Goal: Task Accomplishment & Management: Complete application form

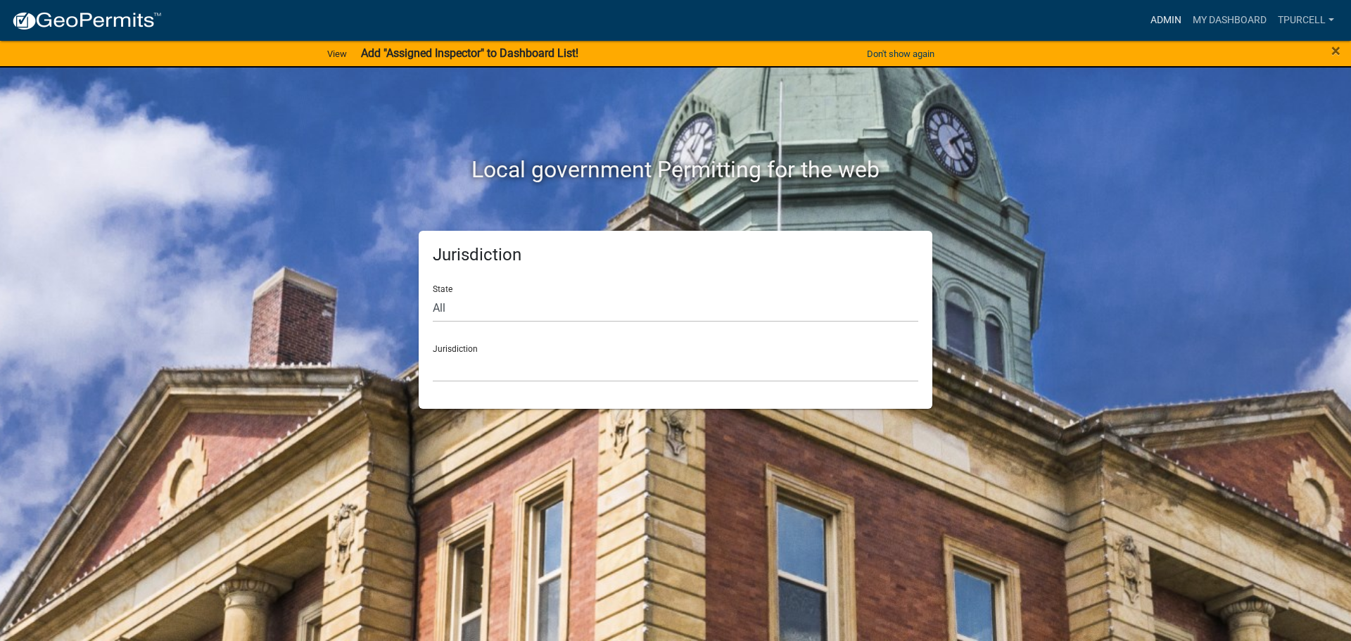
click at [1168, 27] on link "Admin" at bounding box center [1165, 20] width 42 height 27
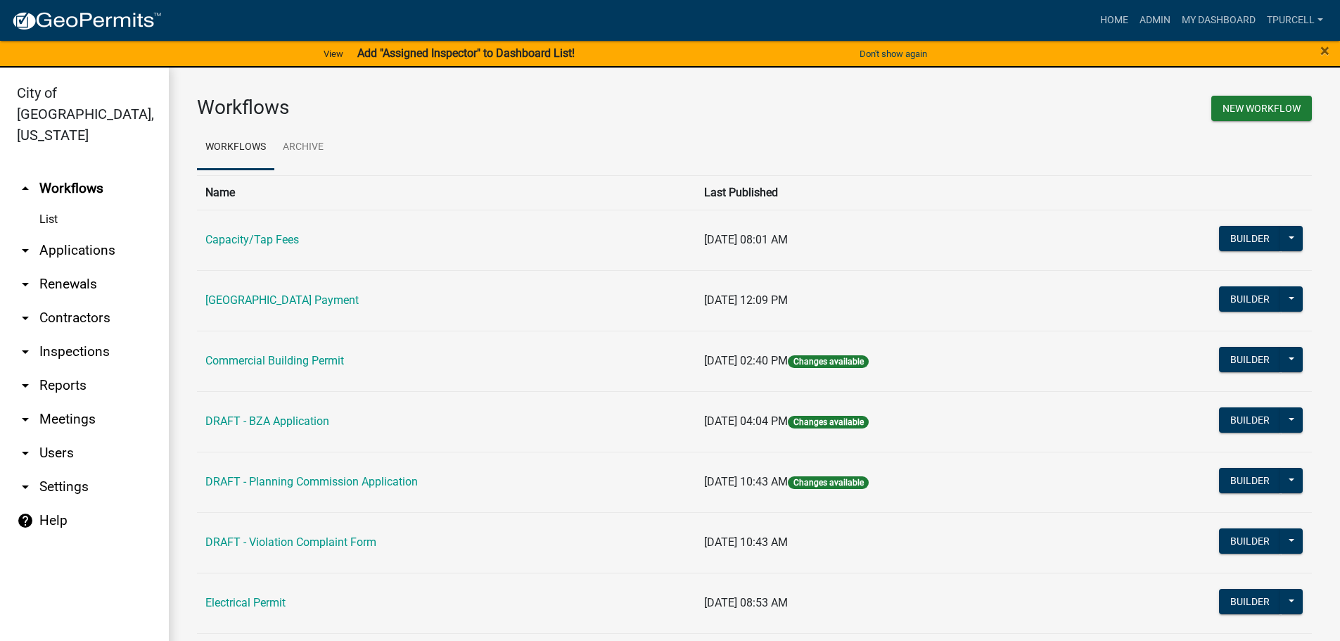
click at [60, 234] on link "arrow_drop_down Applications" at bounding box center [84, 251] width 169 height 34
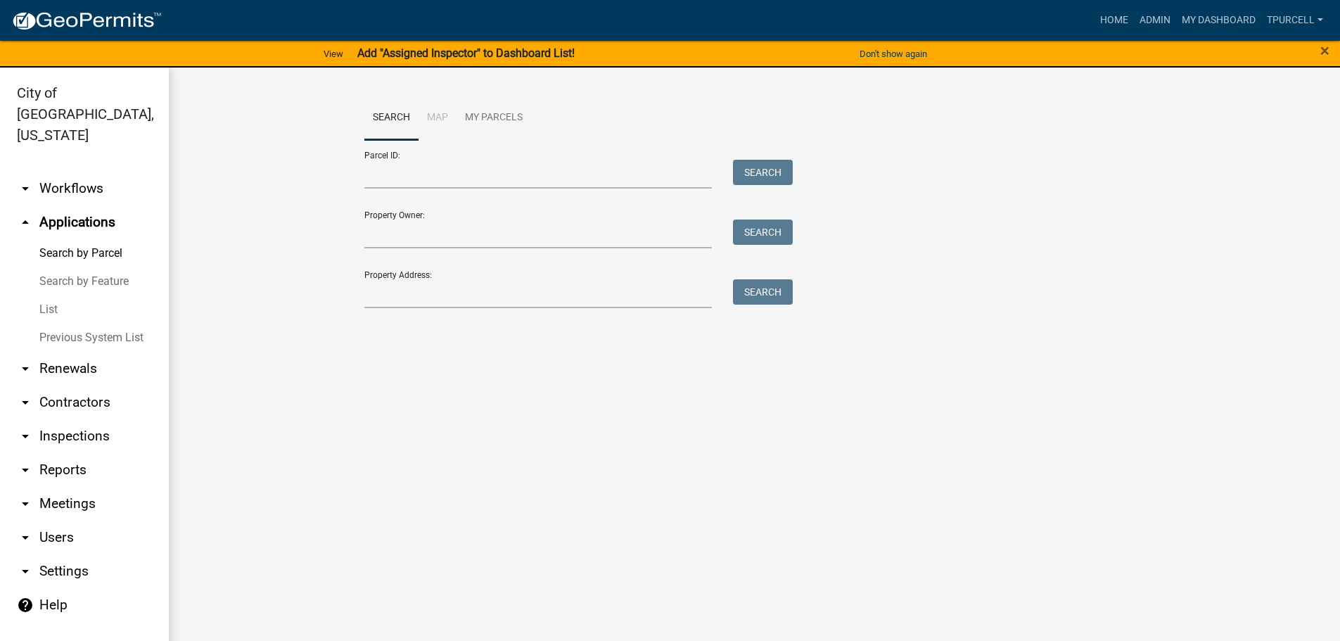
click at [50, 295] on link "List" at bounding box center [84, 309] width 169 height 28
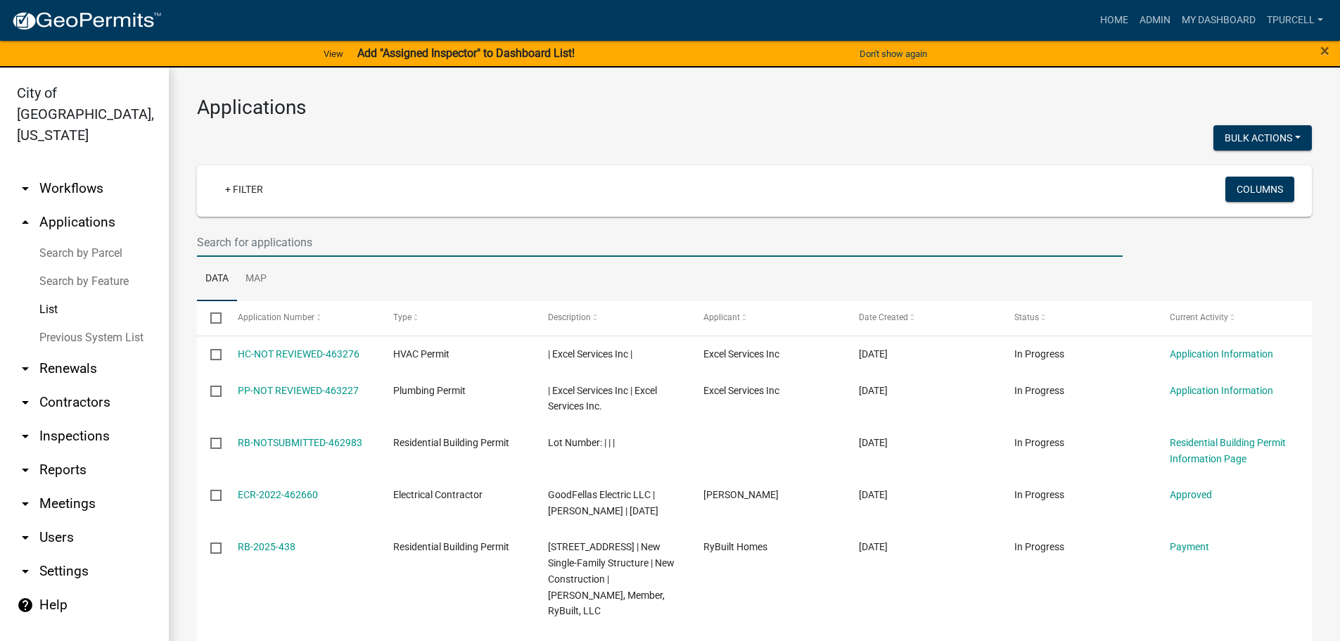
click at [262, 246] on input "text" at bounding box center [660, 242] width 926 height 29
click at [1220, 19] on link "My Dashboard" at bounding box center [1218, 20] width 85 height 27
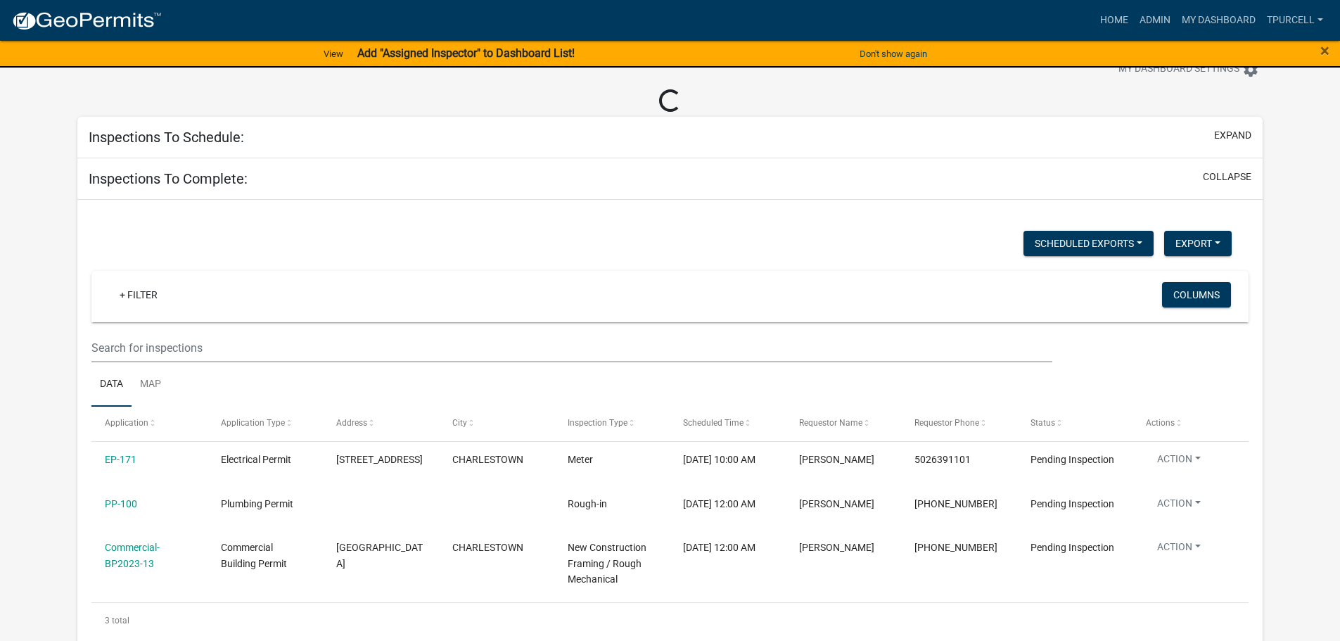
scroll to position [70, 0]
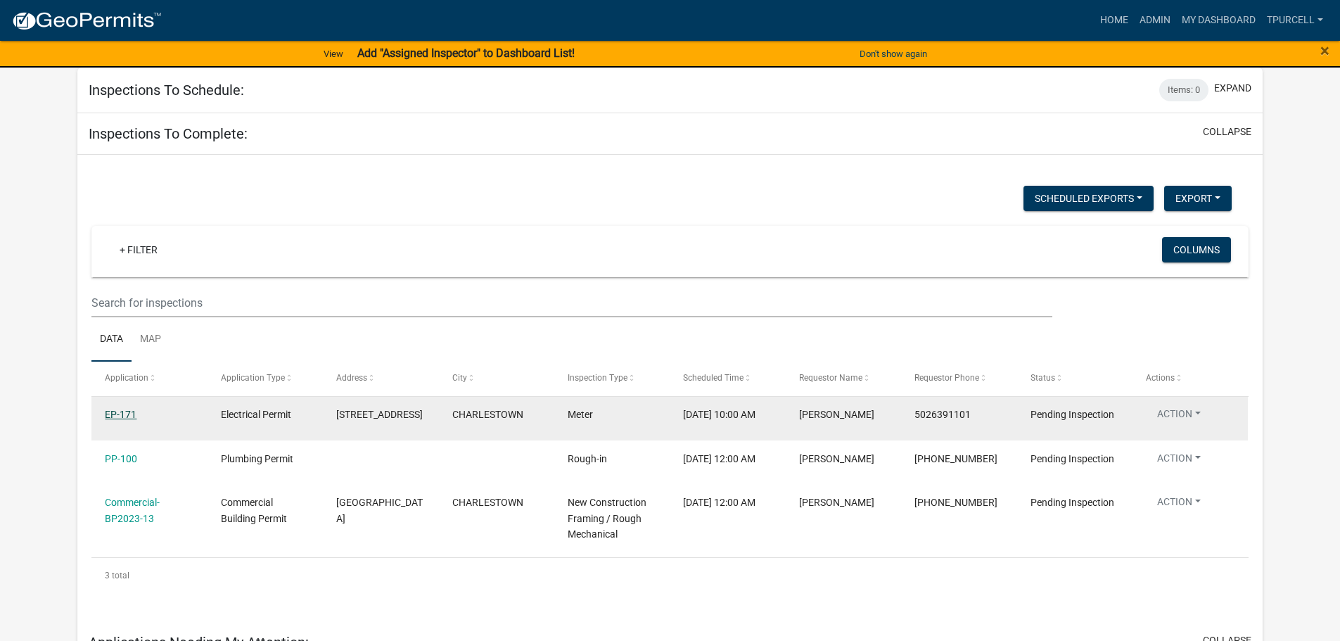
click at [124, 416] on link "EP-171" at bounding box center [121, 414] width 32 height 11
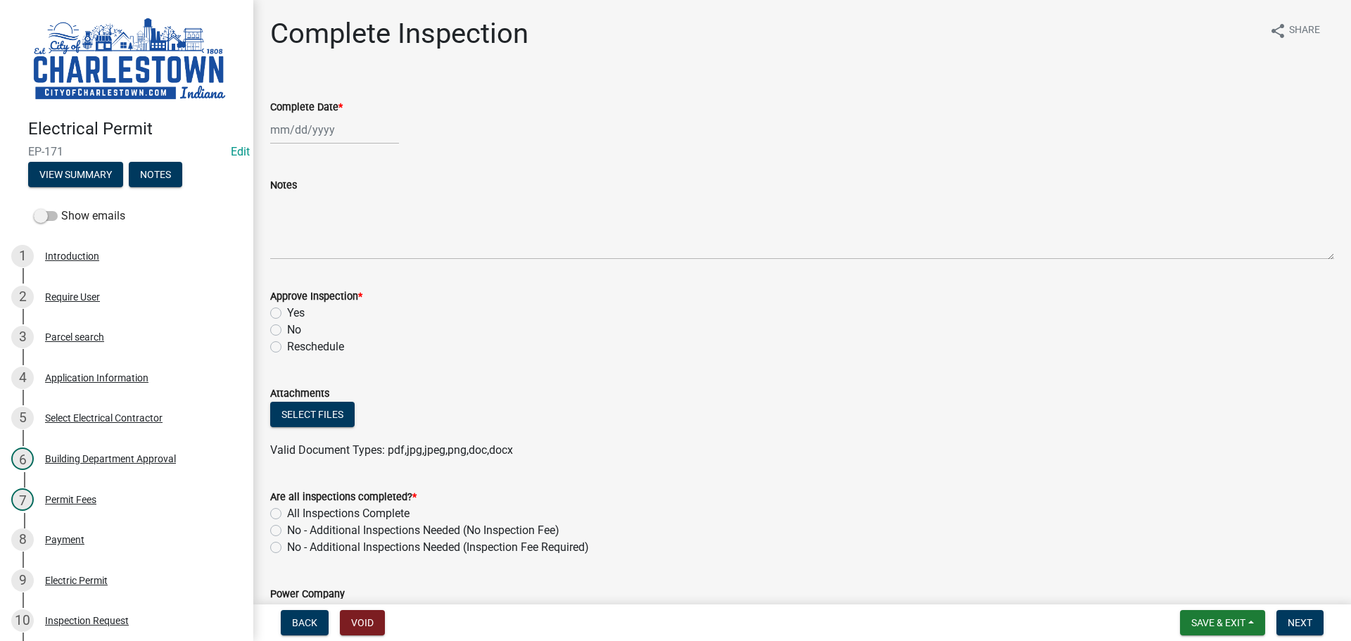
click at [331, 133] on div at bounding box center [334, 129] width 129 height 29
select select "8"
select select "2025"
click at [574, 189] on div "Notes" at bounding box center [802, 185] width 1064 height 17
click at [567, 190] on div "Notes" at bounding box center [802, 185] width 1064 height 17
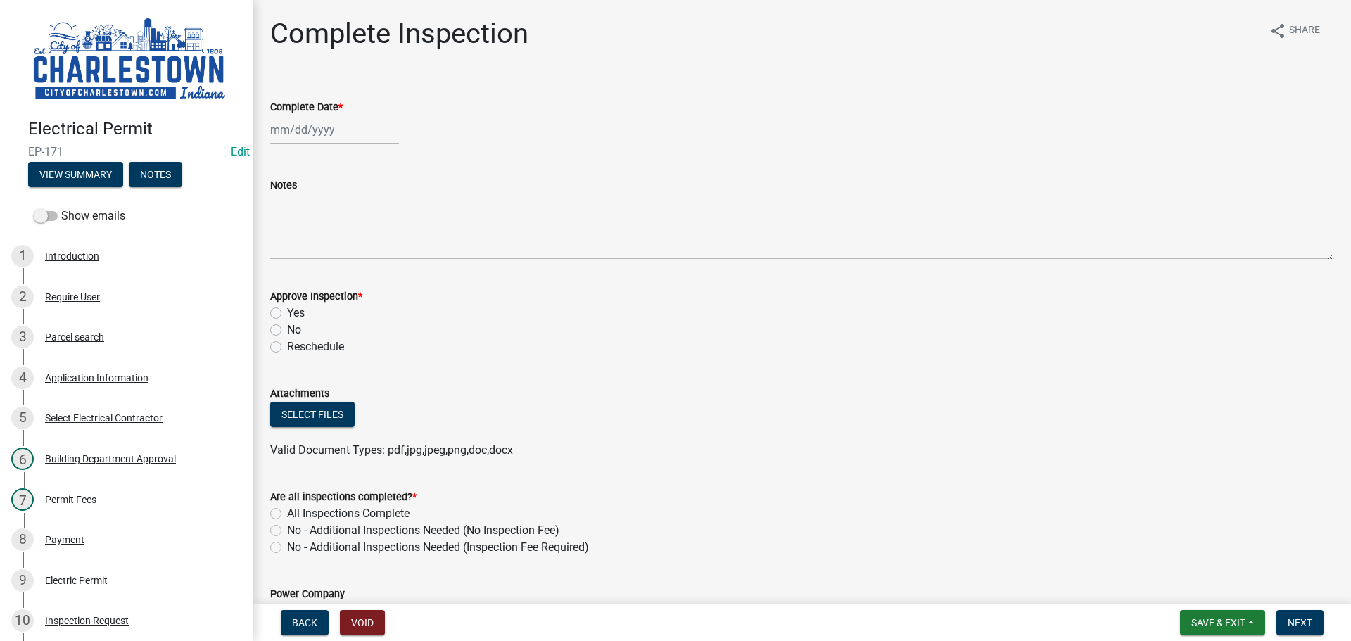
click at [347, 142] on div at bounding box center [334, 129] width 129 height 29
select select "8"
select select "2025"
click at [328, 245] on div "13" at bounding box center [329, 249] width 23 height 23
type input "[DATE]"
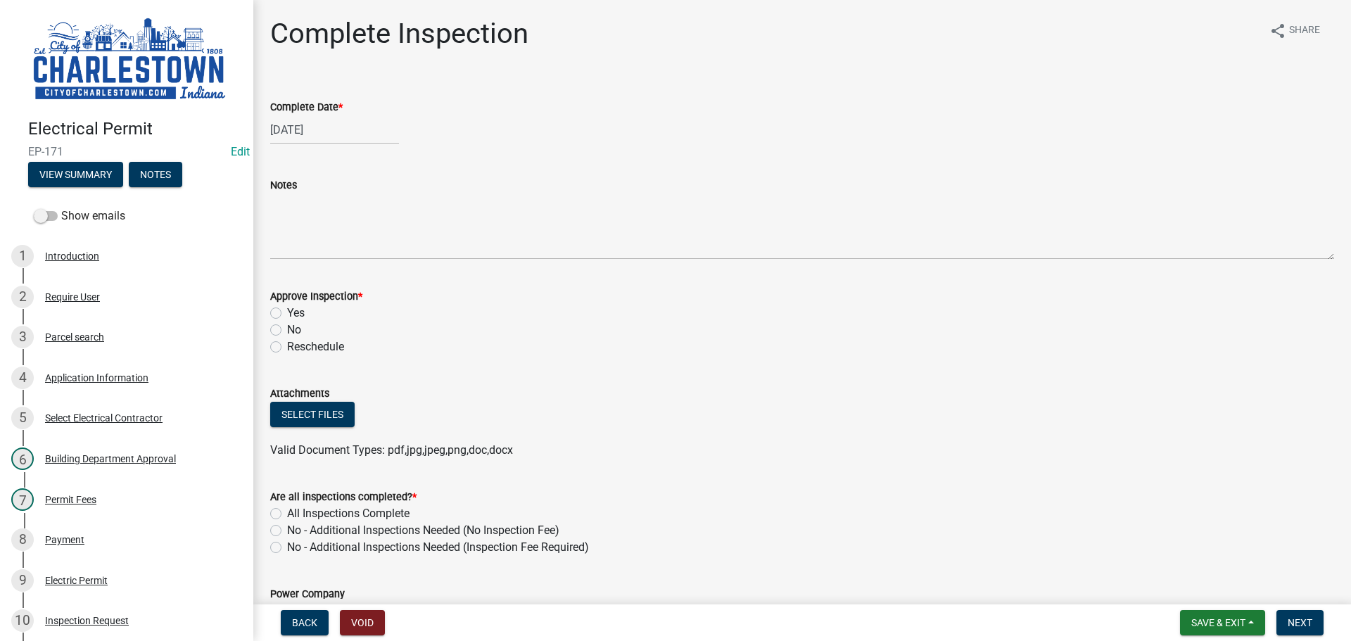
click at [287, 311] on label "Yes" at bounding box center [296, 313] width 18 height 17
click at [287, 311] on input "Yes" at bounding box center [291, 309] width 9 height 9
radio input "true"
click at [287, 511] on label "All Inspections Complete" at bounding box center [348, 513] width 122 height 17
click at [287, 511] on input "All Inspections Complete" at bounding box center [291, 509] width 9 height 9
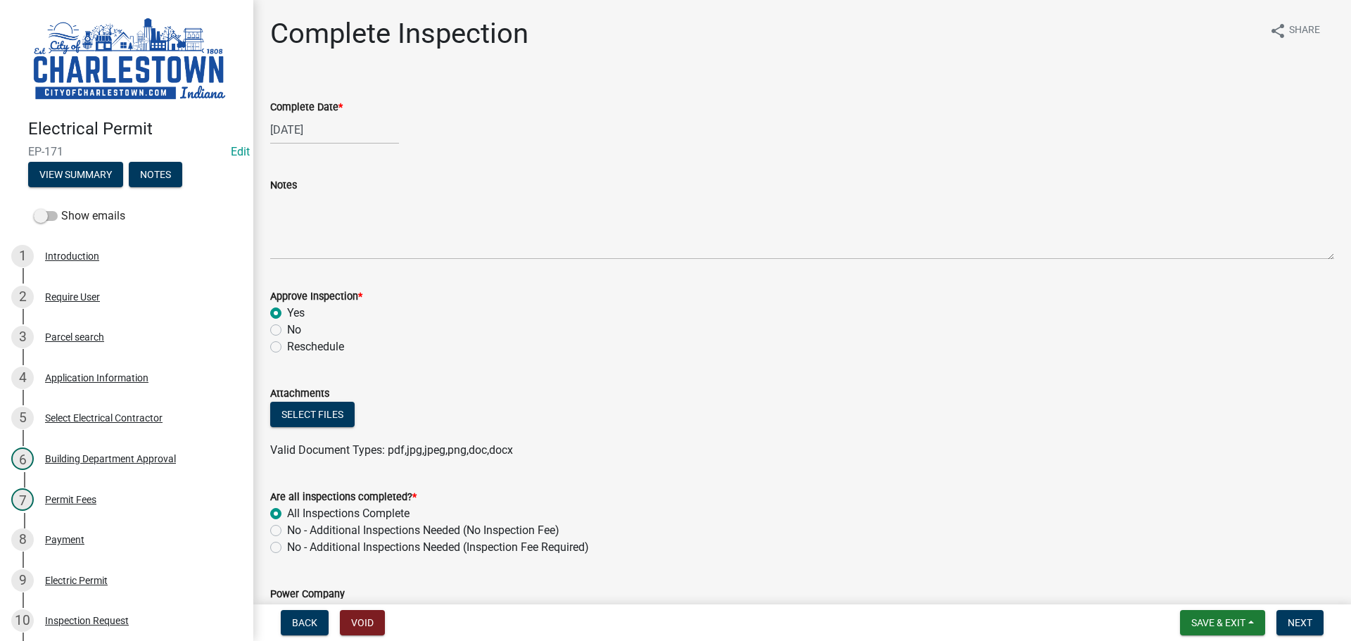
radio input "true"
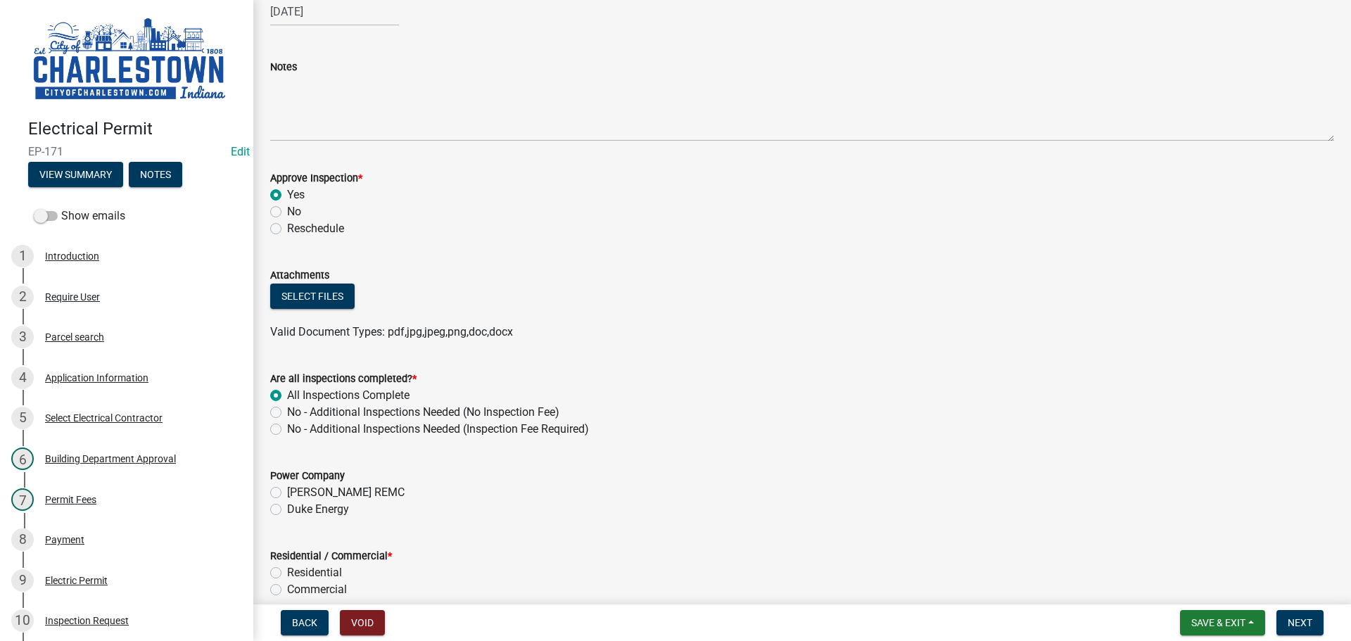
scroll to position [141, 0]
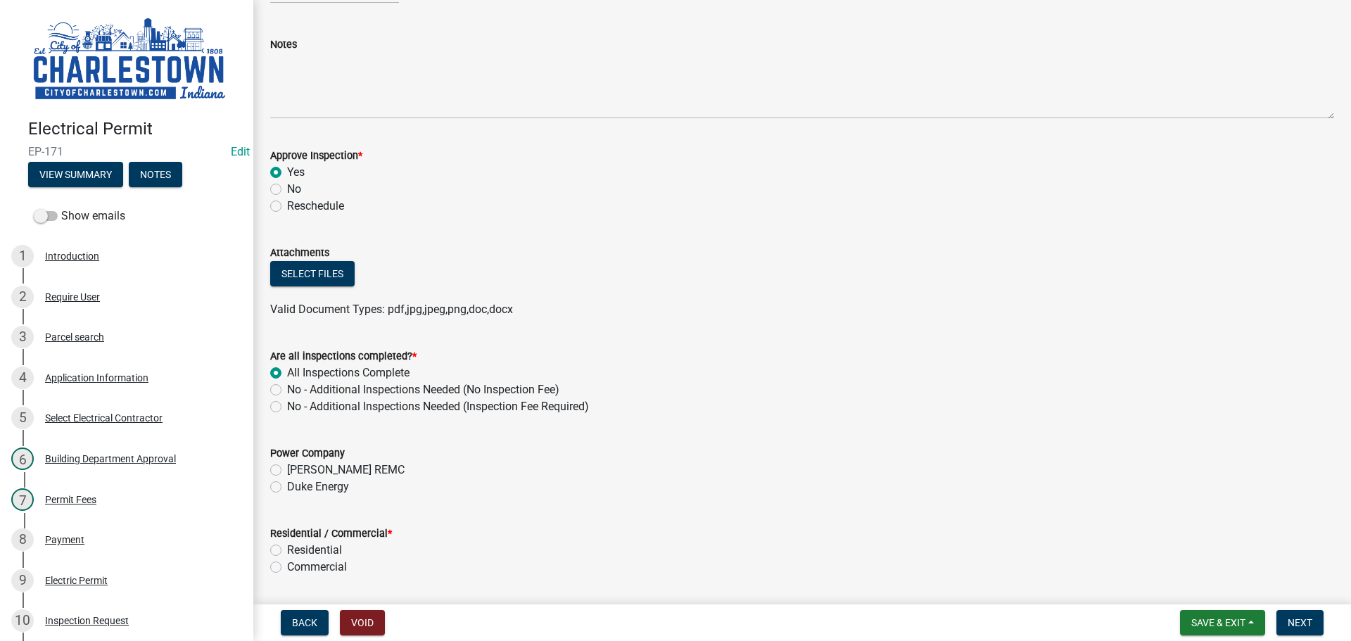
click at [287, 468] on label "Clark REMC" at bounding box center [345, 469] width 117 height 17
click at [287, 468] on input "Clark REMC" at bounding box center [291, 465] width 9 height 9
radio input "true"
click at [287, 551] on label "Residential" at bounding box center [314, 550] width 55 height 17
click at [287, 551] on input "Residential" at bounding box center [291, 546] width 9 height 9
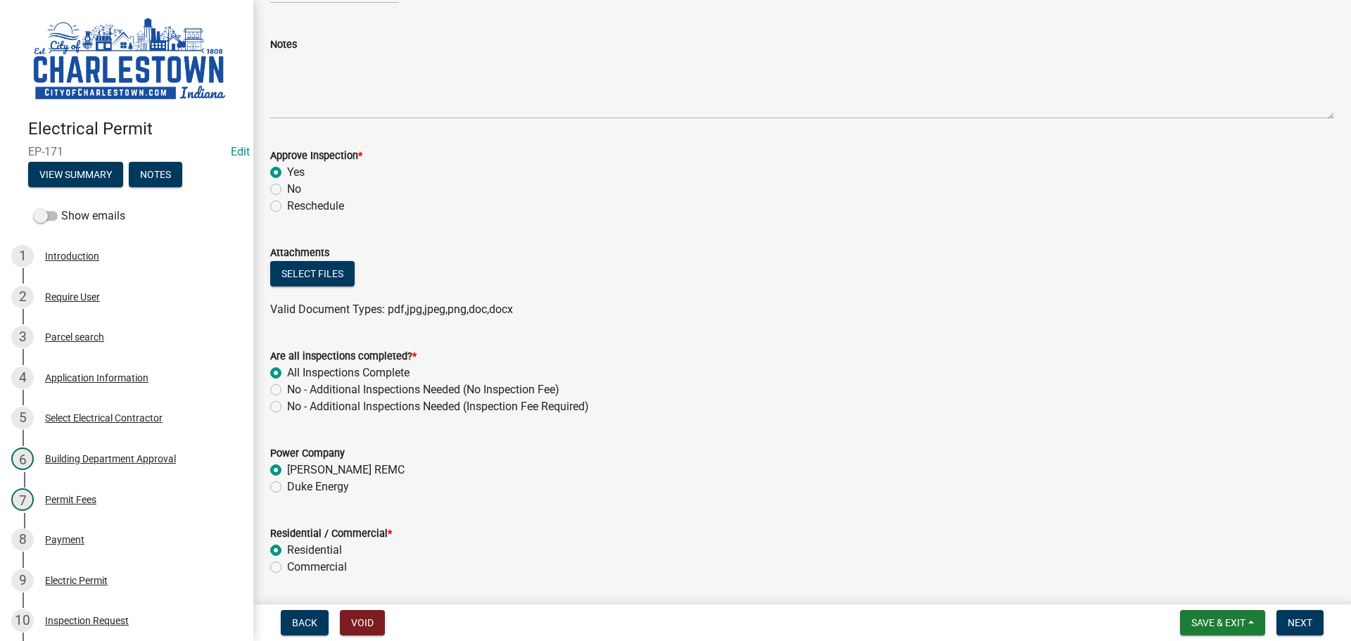
radio input "true"
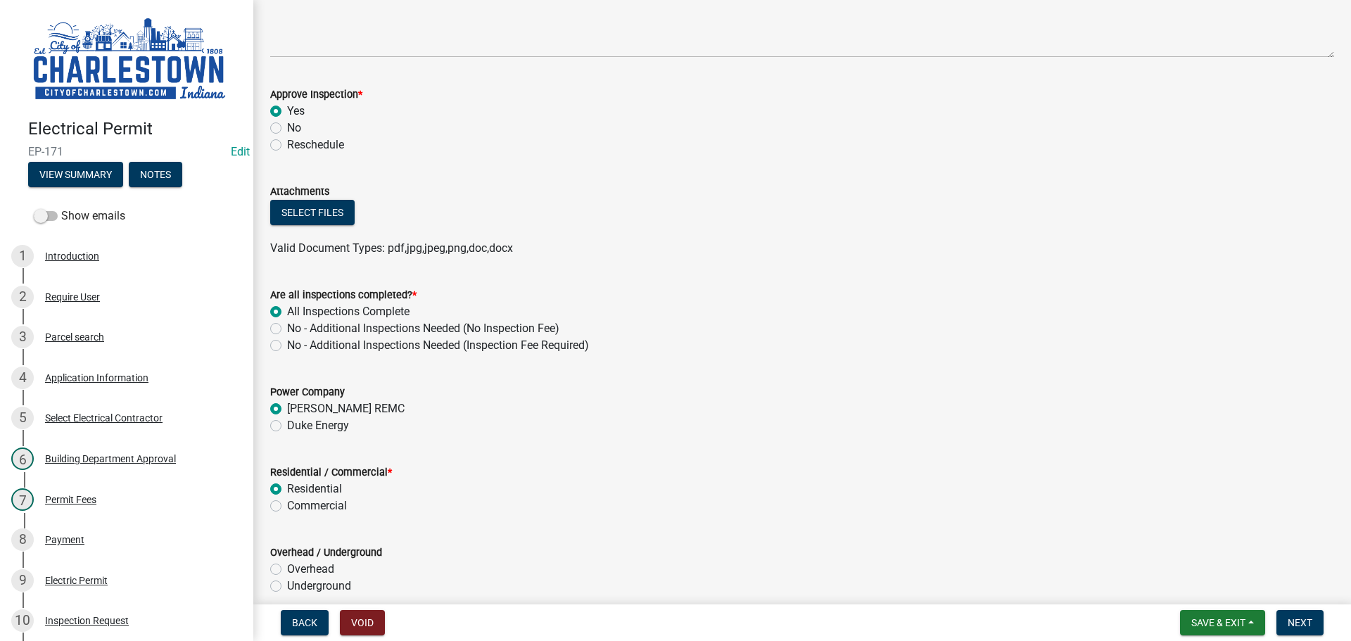
scroll to position [328, 0]
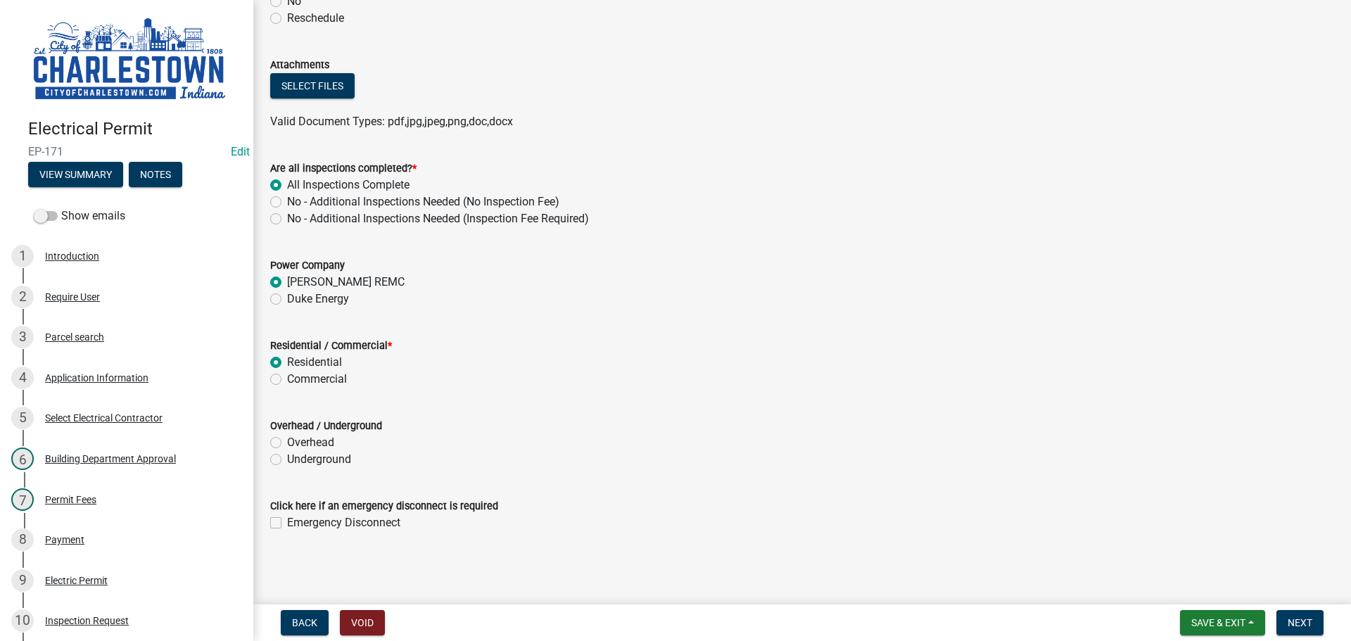
click at [287, 439] on label "Overhead" at bounding box center [310, 442] width 47 height 17
click at [287, 439] on input "Overhead" at bounding box center [291, 438] width 9 height 9
radio input "true"
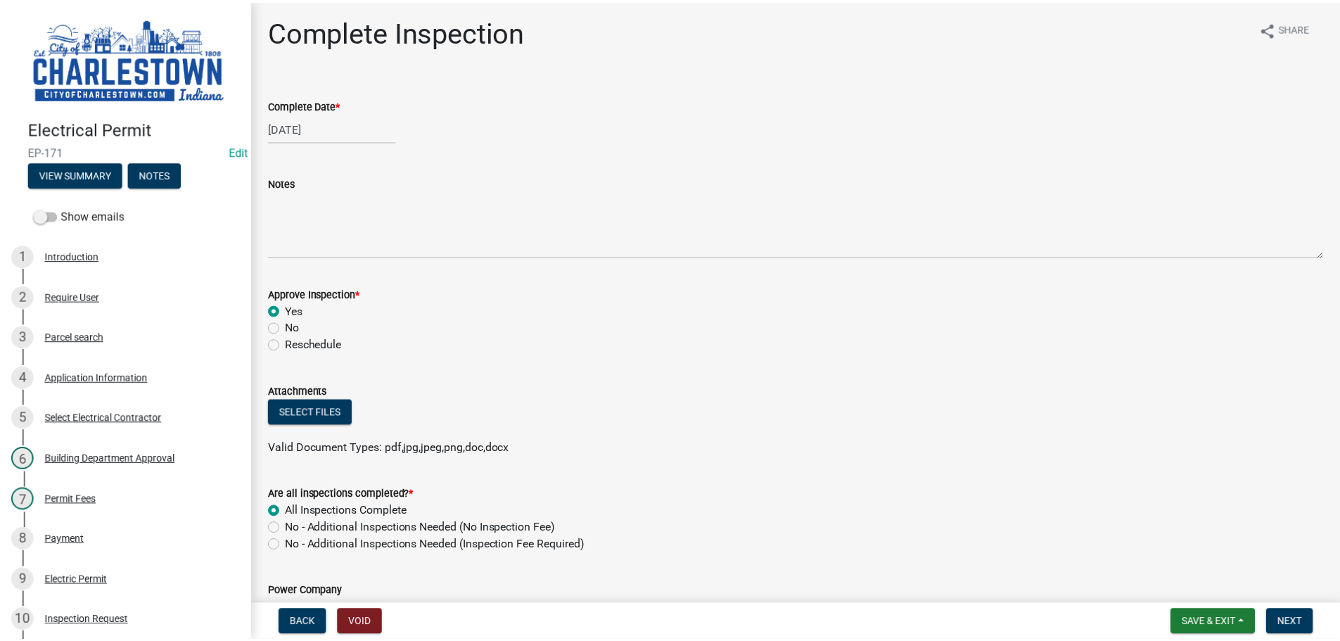
scroll to position [0, 0]
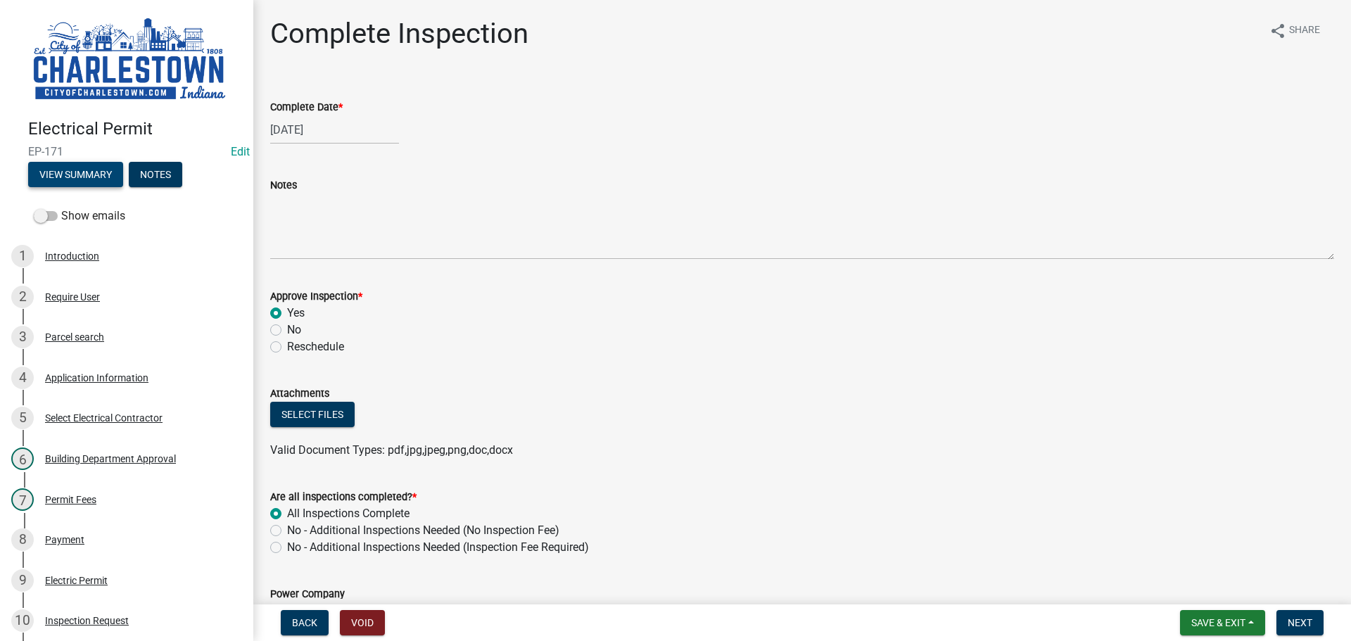
drag, startPoint x: 91, startPoint y: 167, endPoint x: 111, endPoint y: 168, distance: 19.7
click at [111, 168] on button "View Summary" at bounding box center [75, 174] width 95 height 25
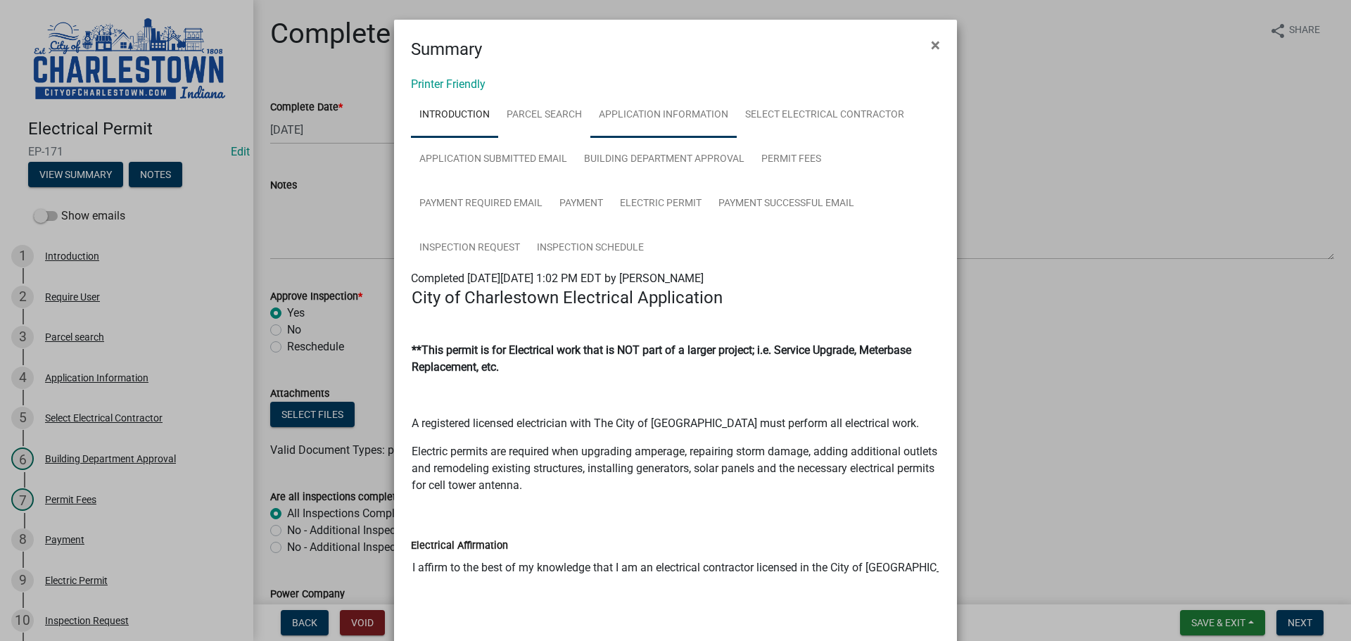
click at [672, 115] on link "Application Information" at bounding box center [663, 115] width 146 height 45
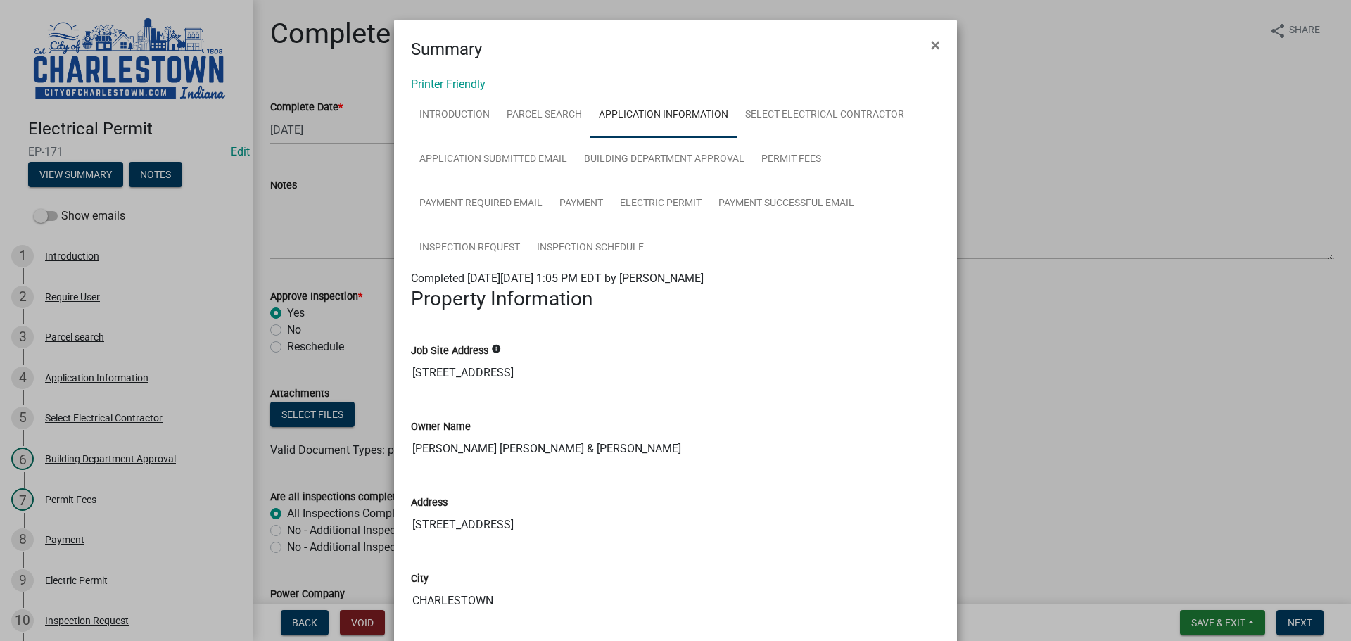
drag, startPoint x: 405, startPoint y: 445, endPoint x: 639, endPoint y: 454, distance: 234.4
click at [639, 454] on input "BEATTIE LAWRENCE ELLIS & JUDY SANDRA" at bounding box center [675, 449] width 529 height 28
click at [999, 404] on ngb-modal-window "Summary × Printer Friendly Introduction Parcel search Application Information S…" at bounding box center [675, 320] width 1351 height 641
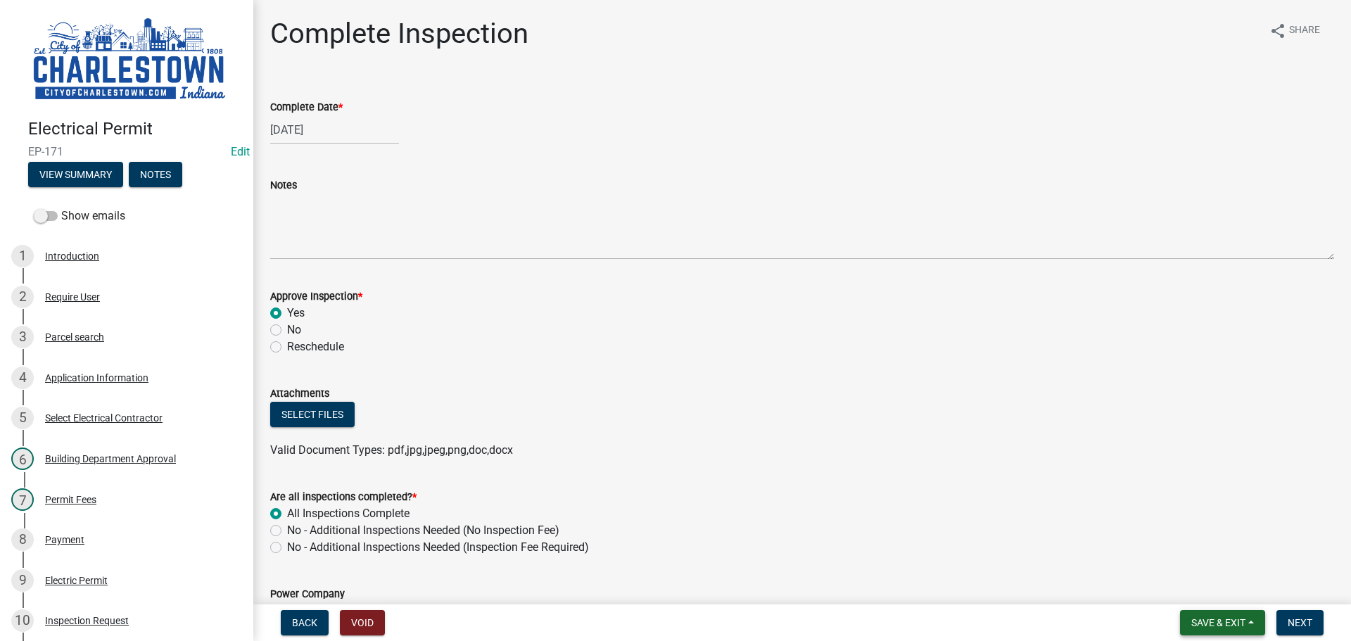
click at [1212, 624] on span "Save & Exit" at bounding box center [1218, 622] width 54 height 11
click at [1206, 585] on button "Save & Exit" at bounding box center [1208, 586] width 113 height 34
